Goal: Submit feedback/report problem: Submit feedback/report problem

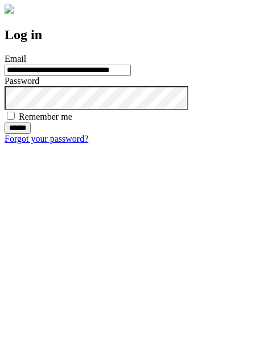
type input "**********"
click at [31, 134] on input "******" at bounding box center [18, 128] width 26 height 11
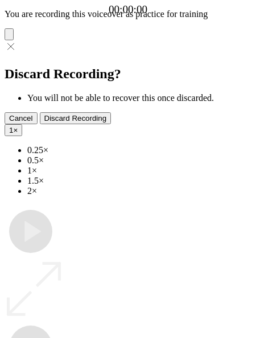
type input "**********"
